Goal: Information Seeking & Learning: Learn about a topic

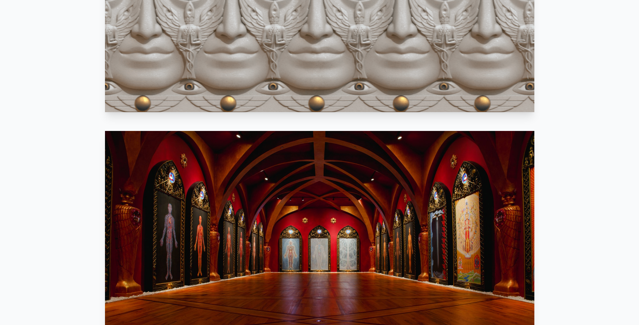
scroll to position [686, 0]
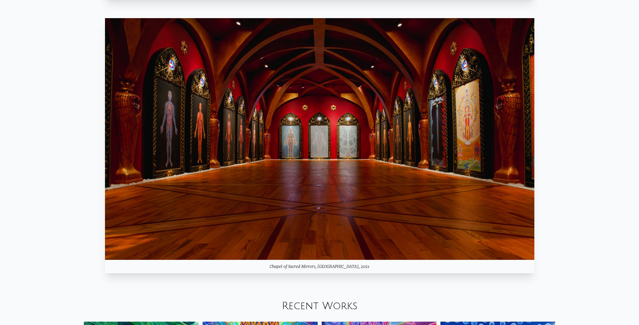
click at [198, 130] on img at bounding box center [319, 138] width 429 height 241
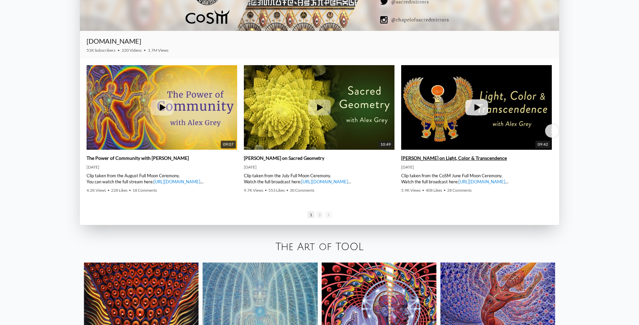
scroll to position [1344, 0]
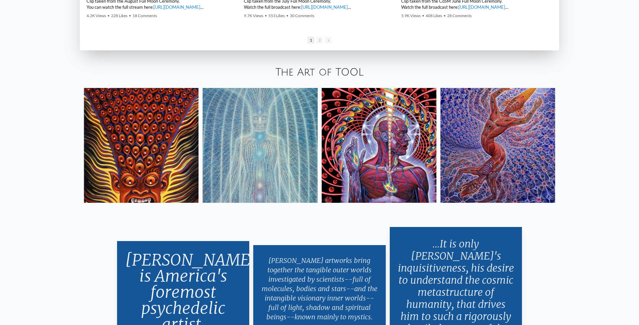
click at [271, 134] on img at bounding box center [259, 145] width 115 height 115
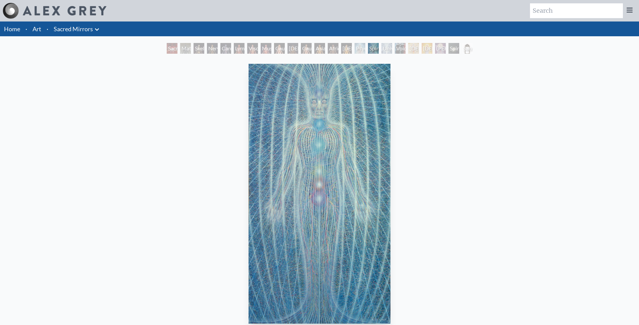
click at [169, 49] on div "Sacred Mirrors Room, [GEOGRAPHIC_DATA]" at bounding box center [172, 48] width 11 height 11
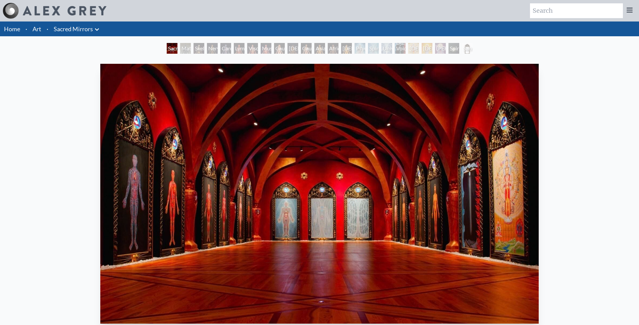
click at [182, 43] on div "Material World" at bounding box center [185, 48] width 11 height 11
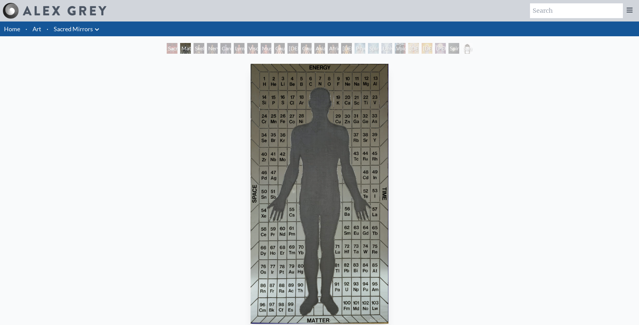
click at [260, 49] on div "Muscle System" at bounding box center [265, 48] width 11 height 11
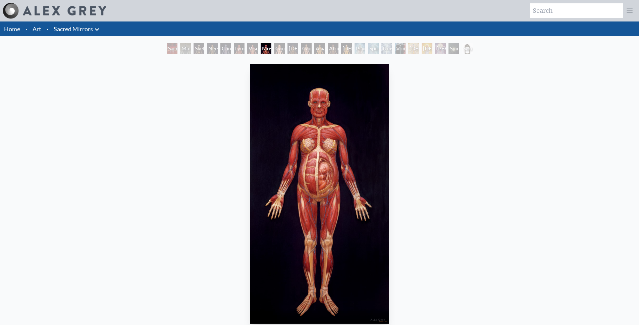
click at [413, 49] on div "[DEMOGRAPHIC_DATA]" at bounding box center [413, 48] width 11 height 11
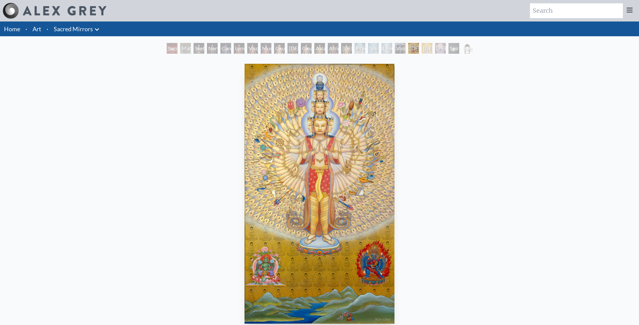
click at [381, 51] on div "Universal Mind Lattice" at bounding box center [386, 48] width 11 height 11
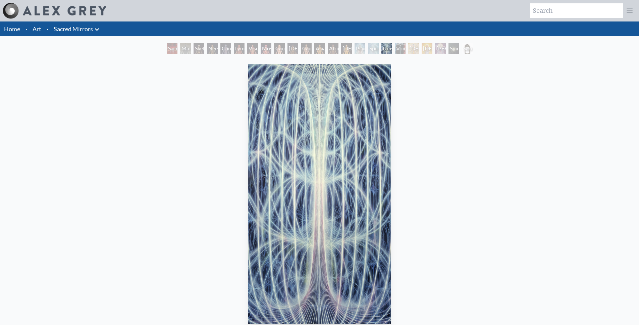
click at [368, 48] on div "Spiritual Energy System" at bounding box center [373, 48] width 11 height 11
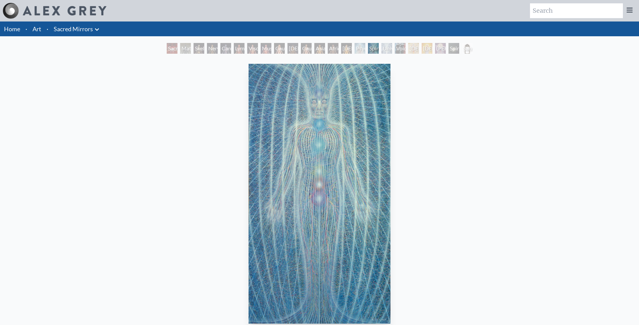
click at [378, 50] on div "Spiritual Energy System" at bounding box center [373, 48] width 11 height 11
click at [409, 49] on div "Avalokitesvara" at bounding box center [413, 48] width 11 height 11
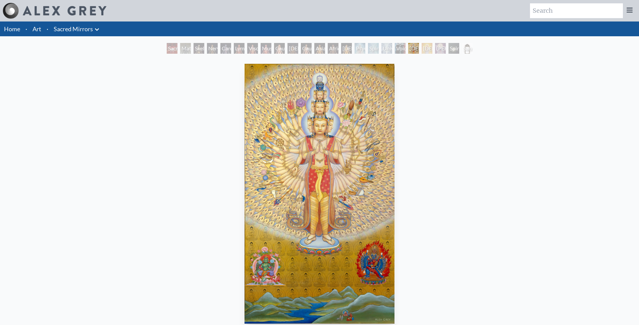
click at [428, 48] on div "Christ" at bounding box center [426, 48] width 11 height 11
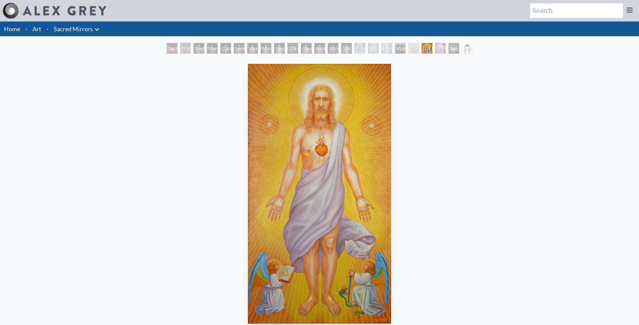
click at [445, 48] on div "Sophia" at bounding box center [440, 48] width 11 height 11
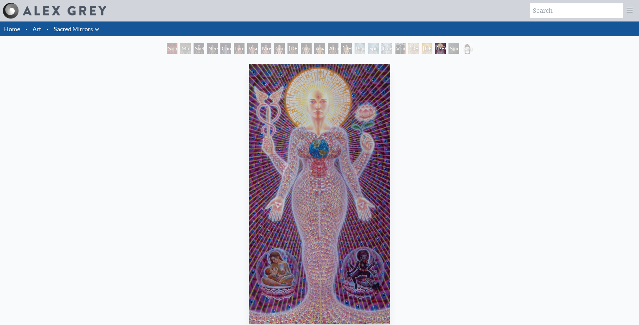
click at [455, 50] on div "Spiritual World" at bounding box center [453, 48] width 11 height 11
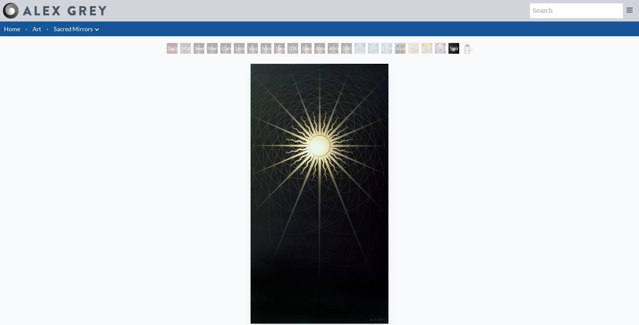
click at [427, 50] on div "Christ" at bounding box center [426, 48] width 11 height 11
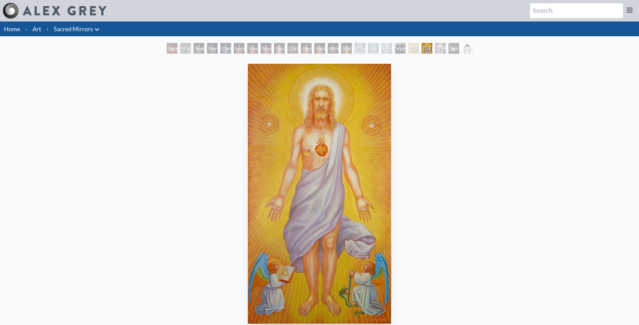
click at [408, 52] on div "Avalokitesvara" at bounding box center [413, 48] width 11 height 11
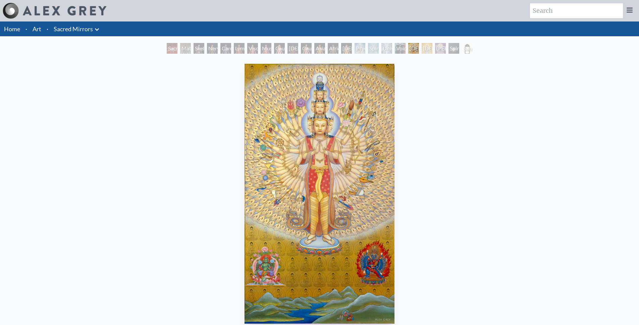
click at [391, 53] on div "Universal Mind Lattice" at bounding box center [386, 48] width 11 height 11
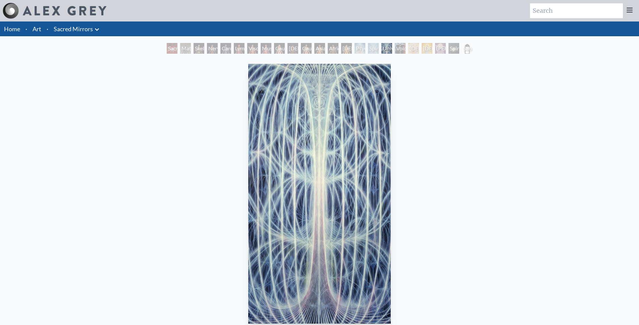
click at [381, 49] on div "Universal Mind Lattice" at bounding box center [386, 48] width 11 height 11
click at [348, 48] on div "Asian Woman" at bounding box center [346, 48] width 11 height 11
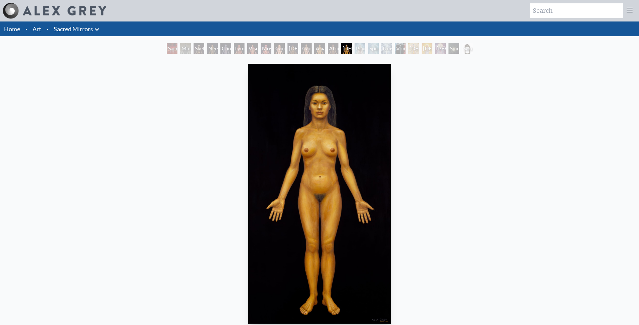
click at [374, 45] on div "Spiritual Energy System" at bounding box center [373, 48] width 11 height 11
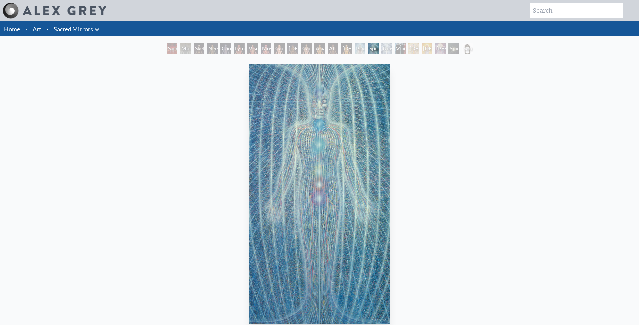
click at [207, 48] on div "Nervous System" at bounding box center [212, 48] width 11 height 11
